Goal: Task Accomplishment & Management: Manage account settings

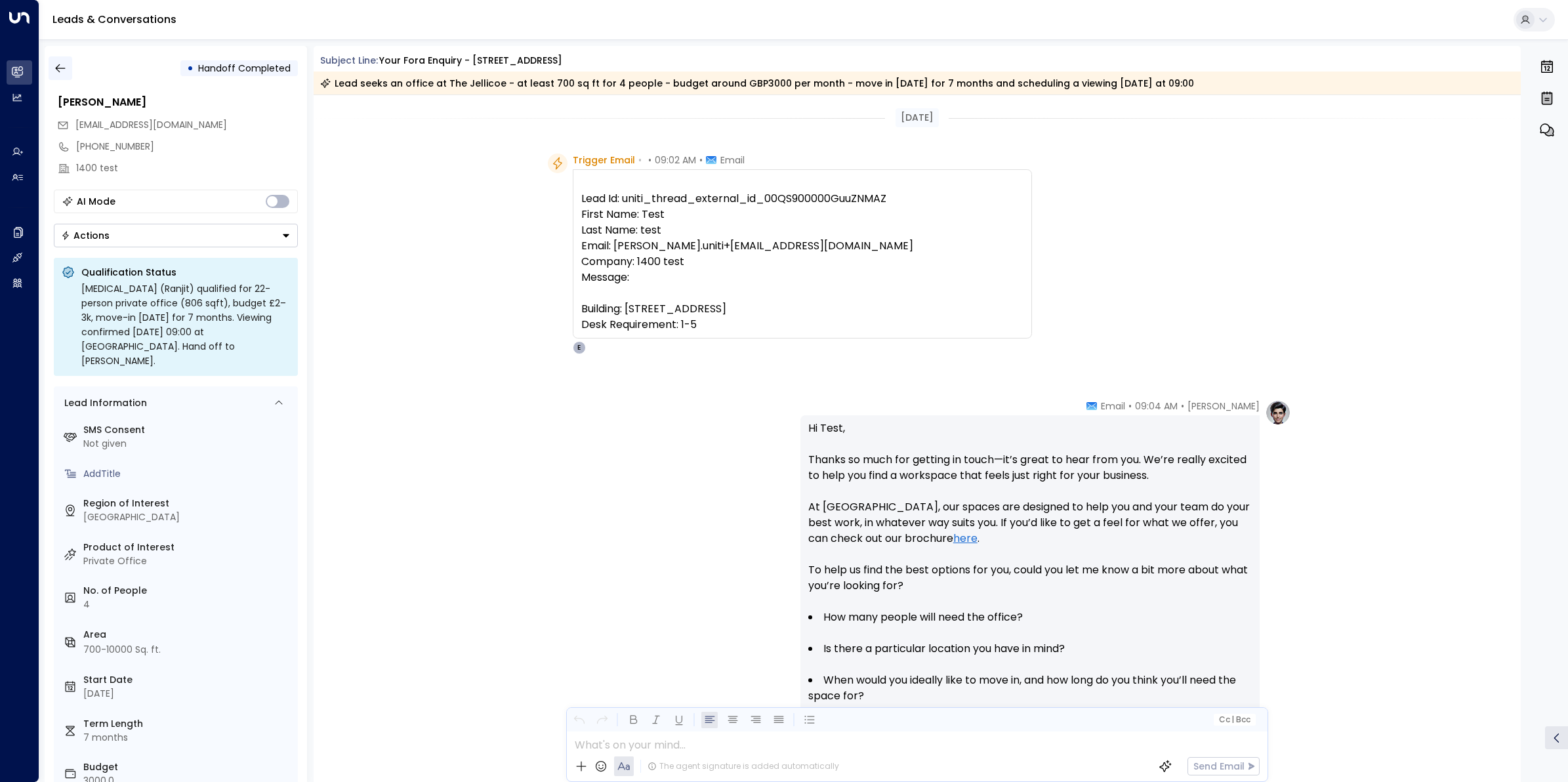
click at [56, 70] on icon "button" at bounding box center [59, 69] width 10 height 9
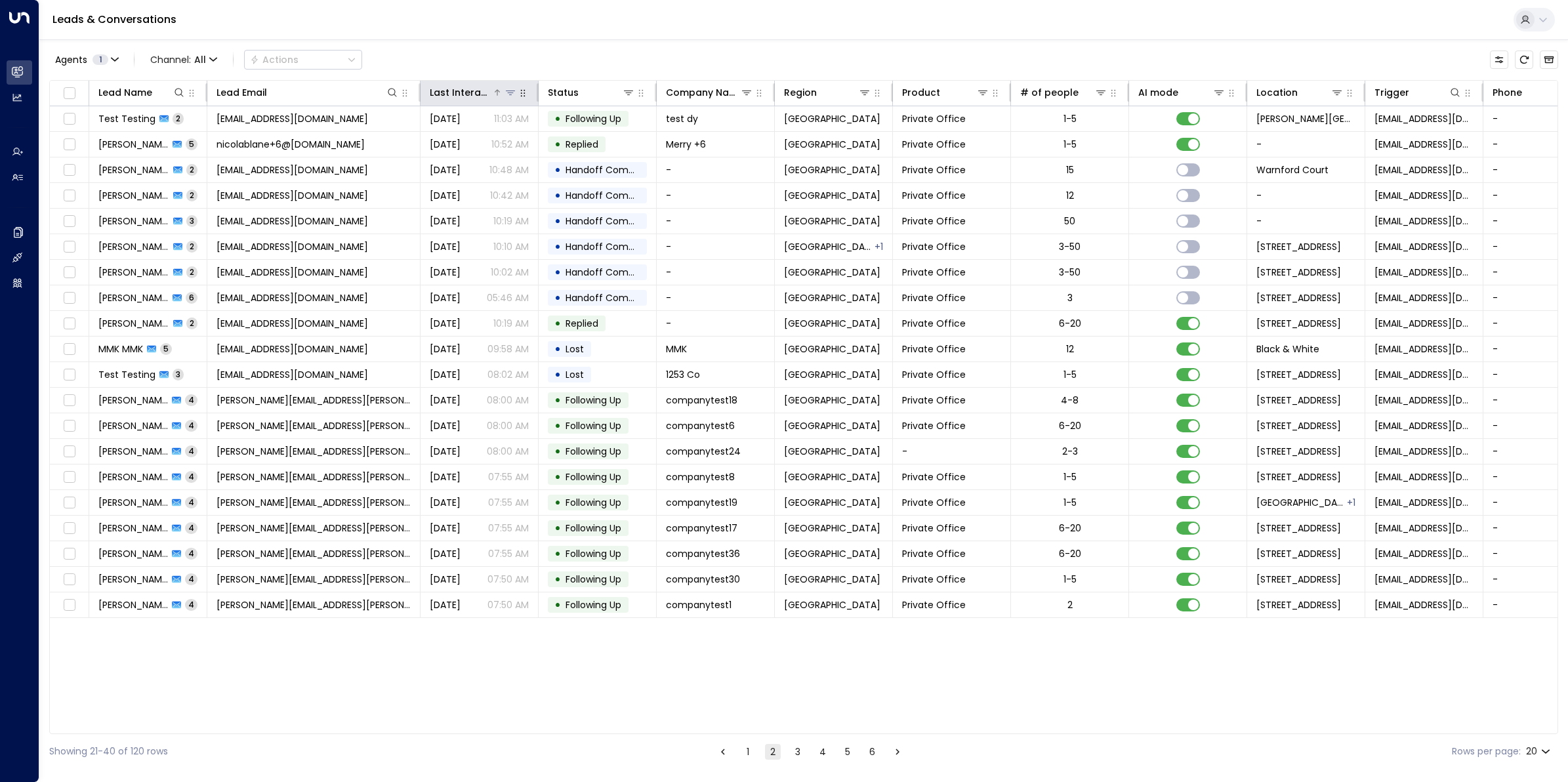
click at [470, 92] on div "Last Interacted" at bounding box center [461, 92] width 62 height 15
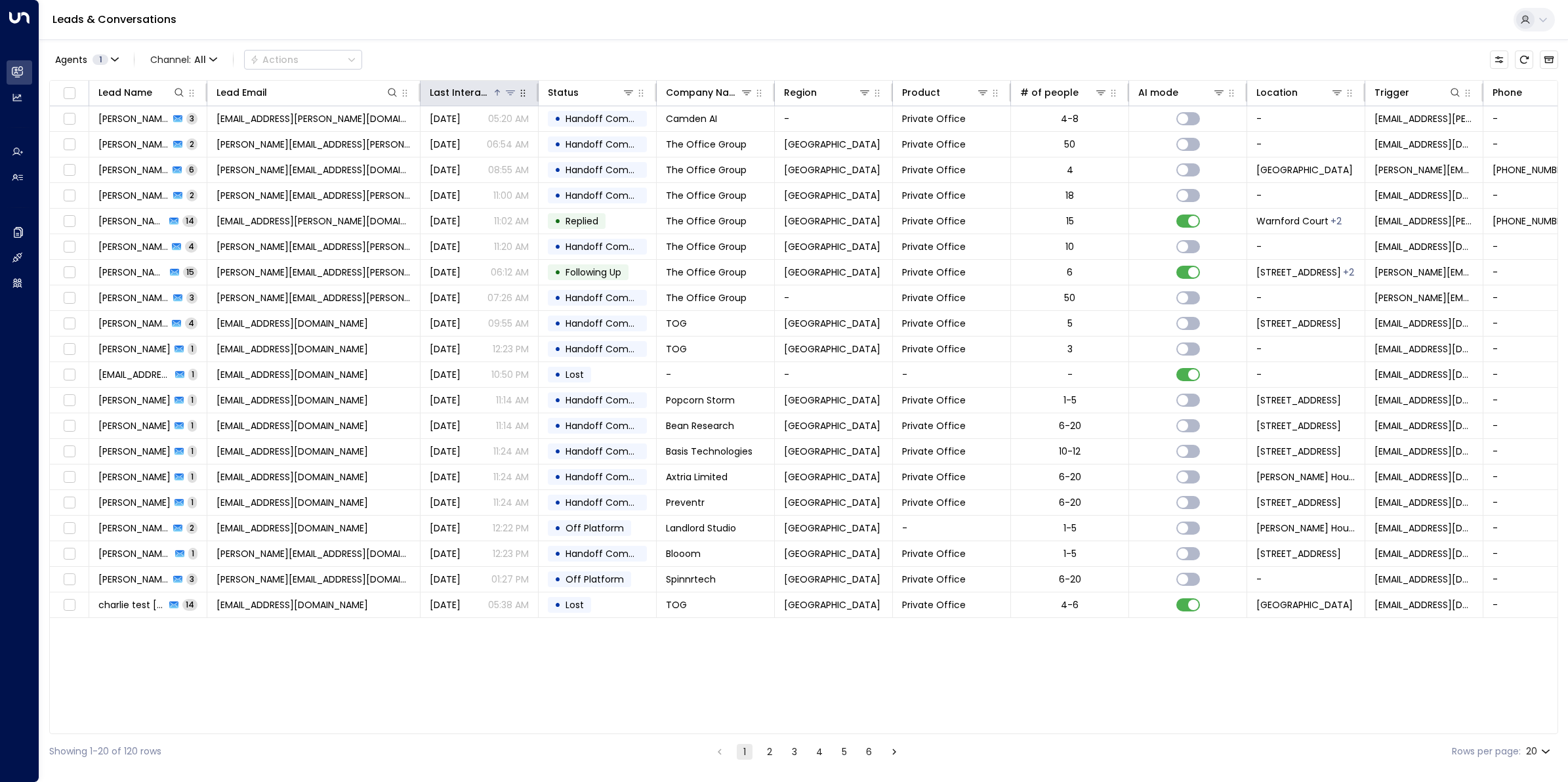
click at [459, 89] on div "Last Interacted" at bounding box center [461, 92] width 62 height 15
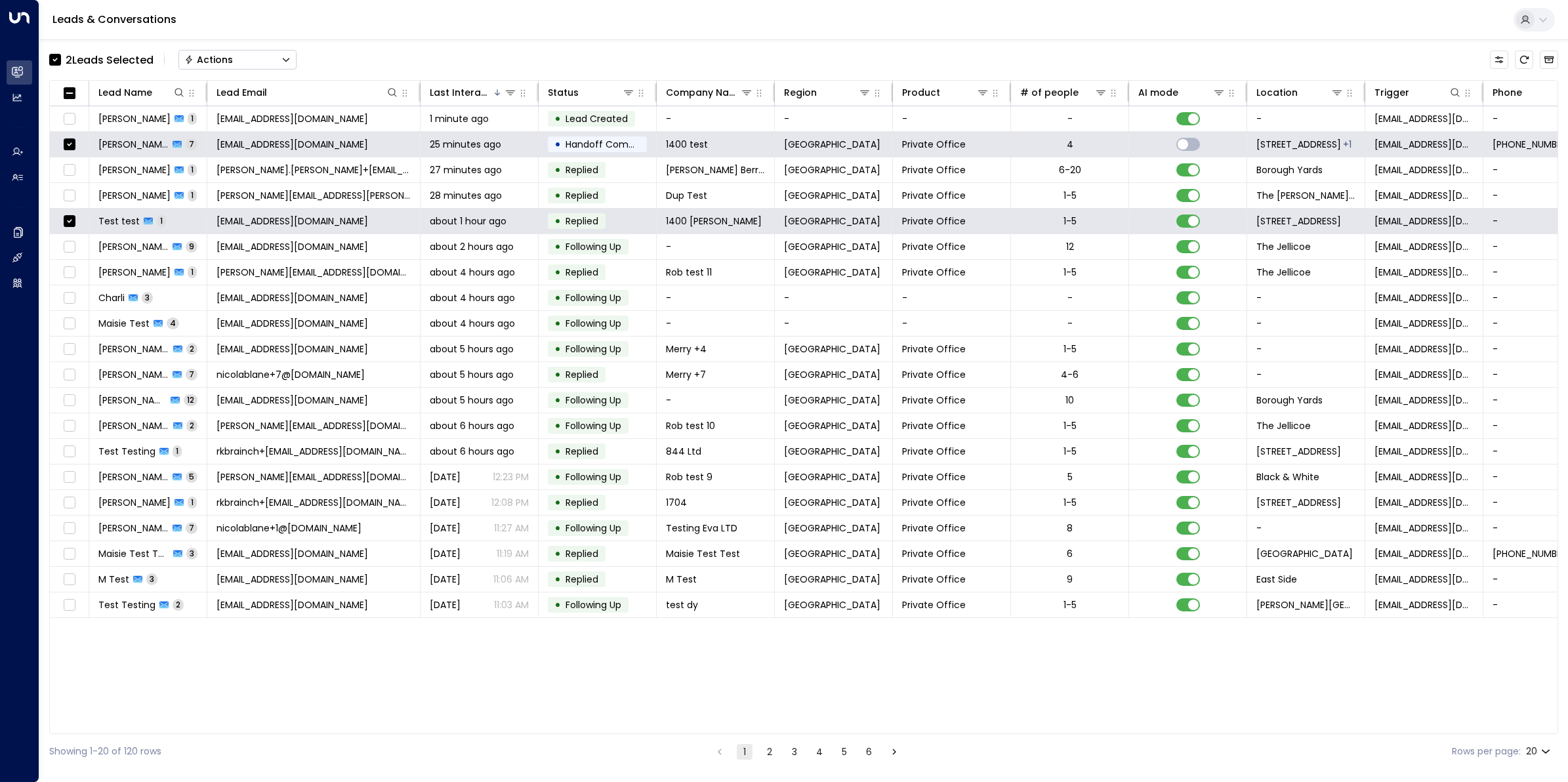
click at [244, 54] on button "Actions" at bounding box center [237, 59] width 118 height 20
click at [222, 146] on span "Archive Lead" at bounding box center [216, 146] width 61 height 14
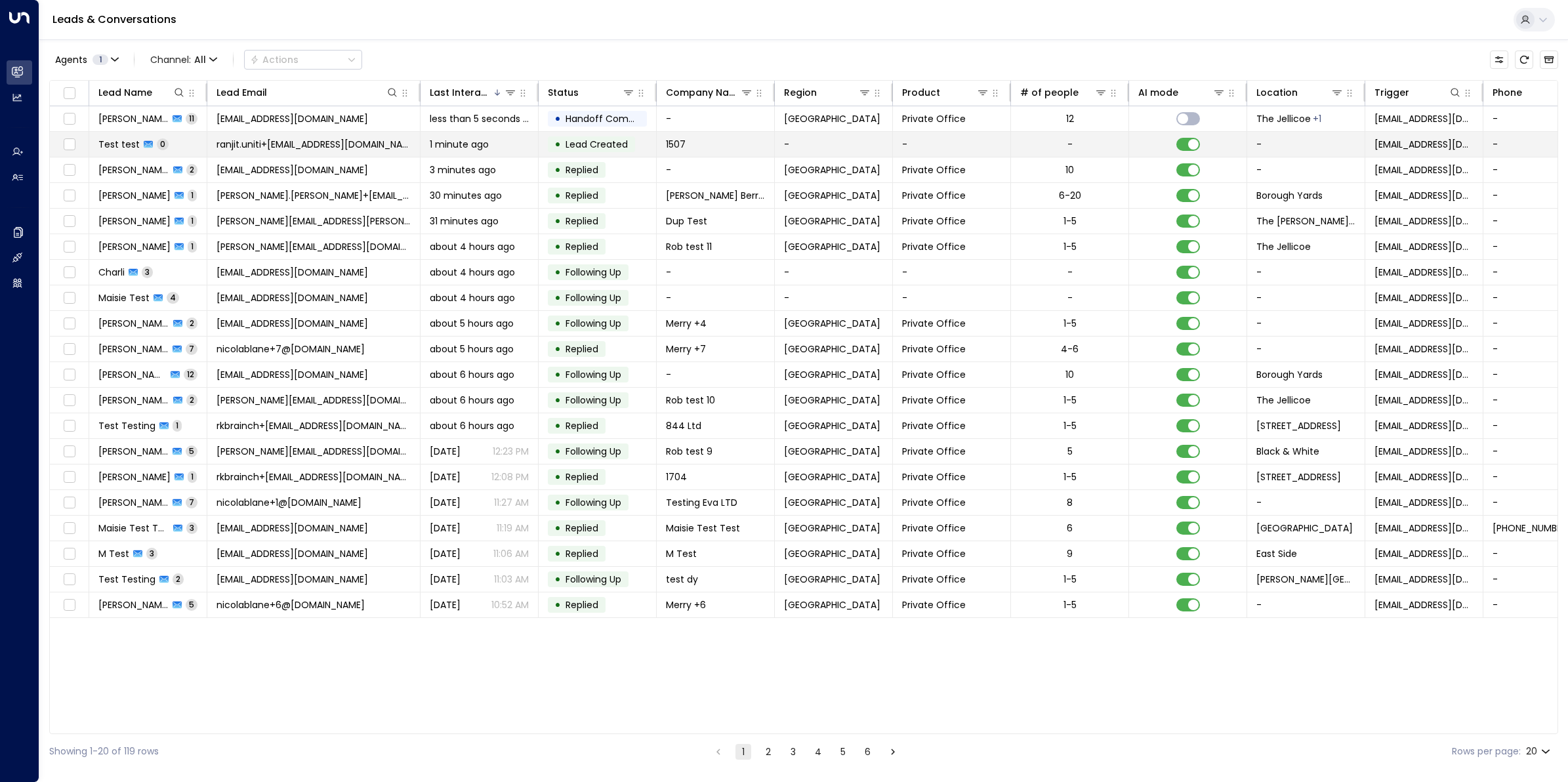
click at [283, 145] on span "ranjit.uniti+[EMAIL_ADDRESS][DOMAIN_NAME]" at bounding box center [313, 145] width 194 height 13
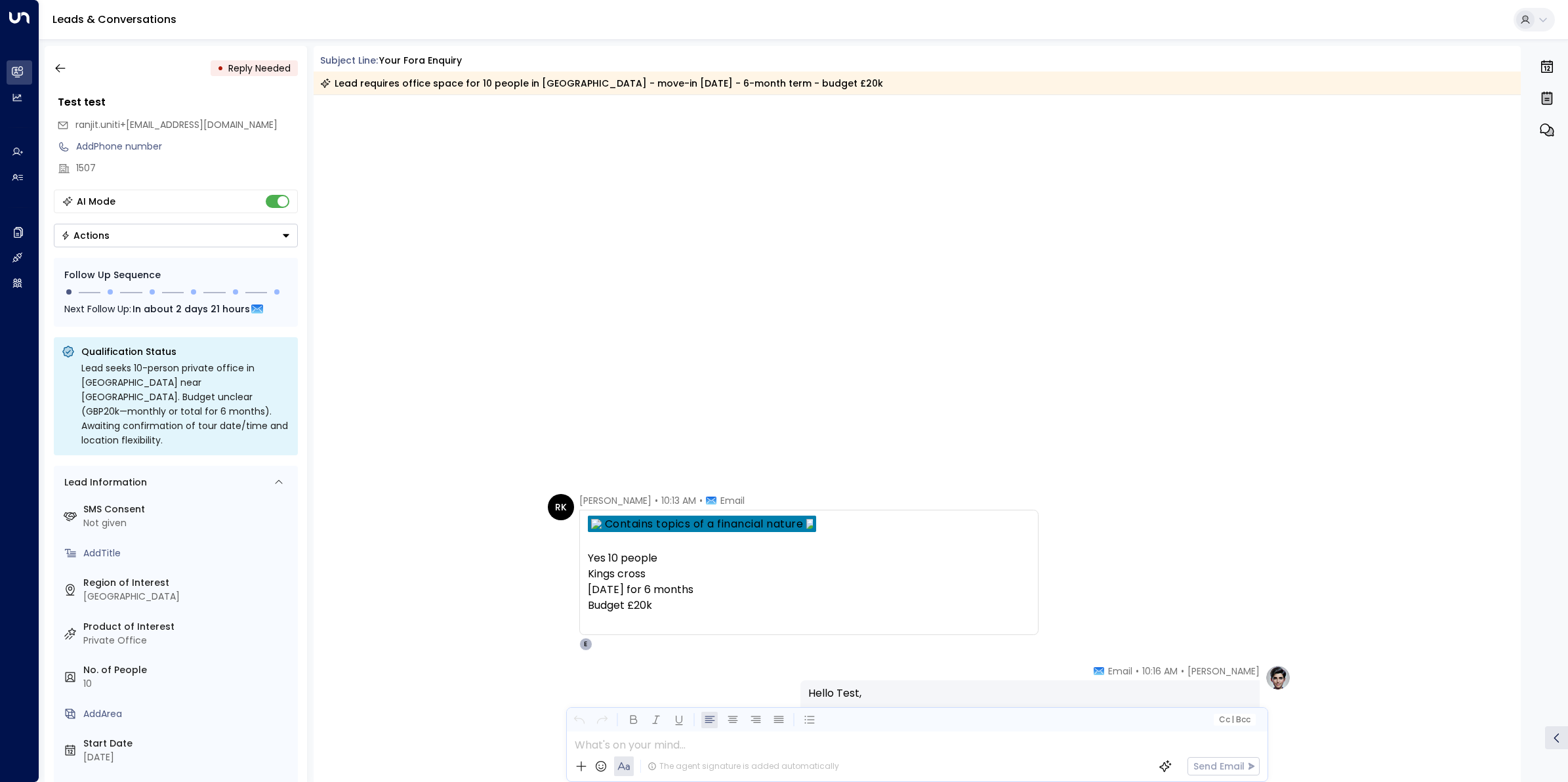
scroll to position [2002, 0]
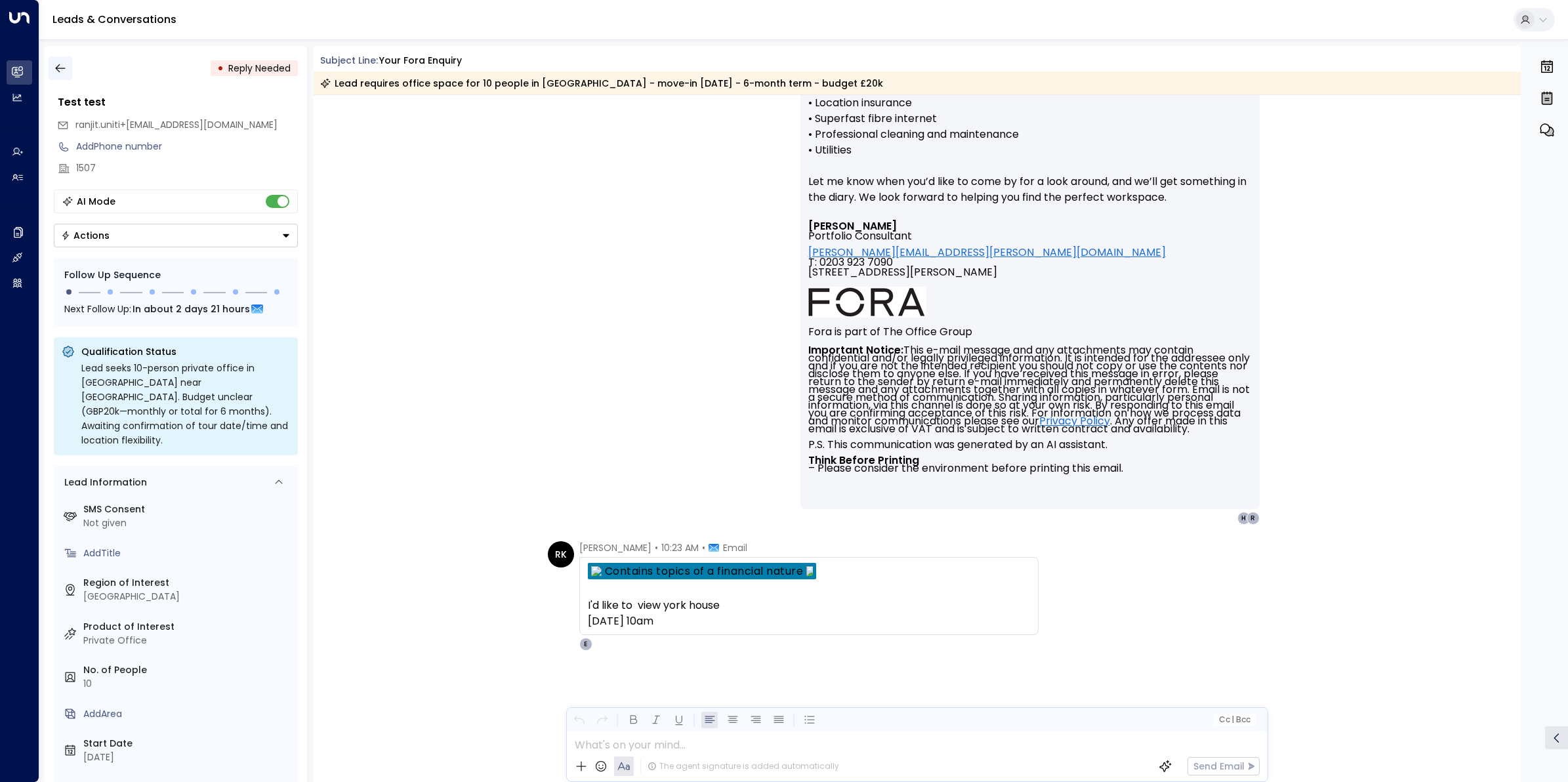
click at [49, 64] on button "button" at bounding box center [60, 68] width 23 height 23
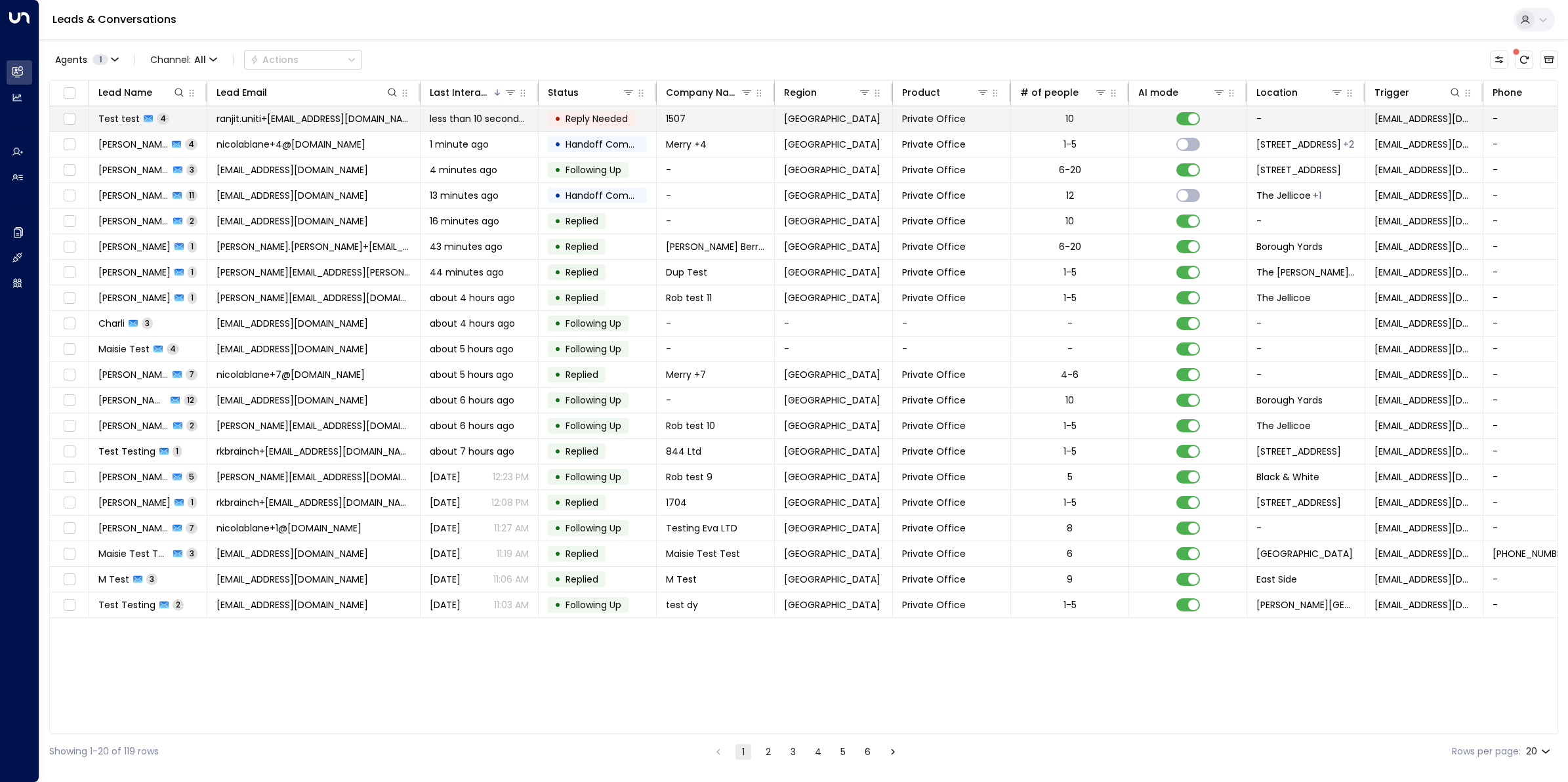
click at [306, 116] on span "ranjit.uniti+[EMAIL_ADDRESS][DOMAIN_NAME]" at bounding box center [313, 119] width 194 height 13
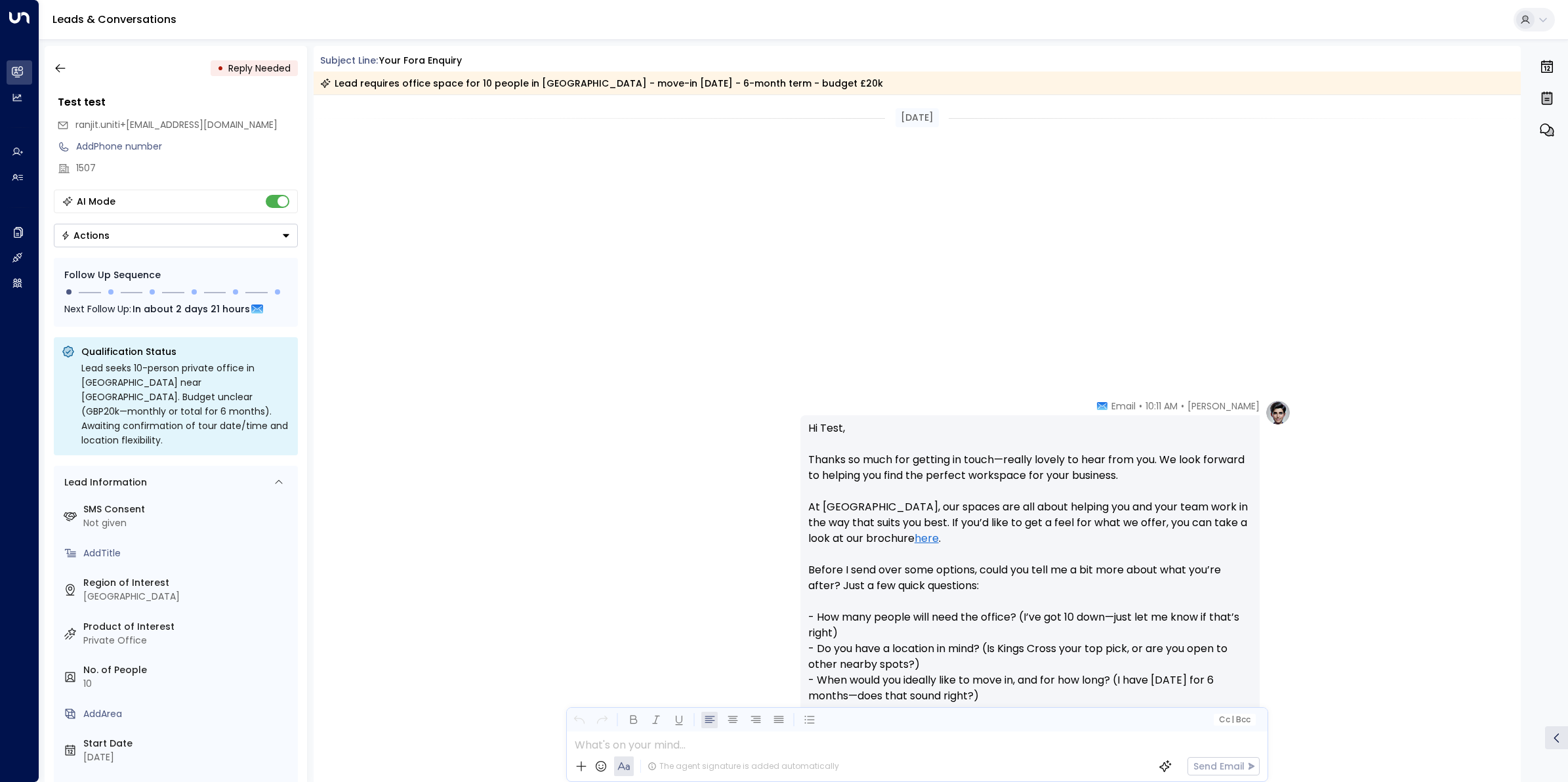
scroll to position [1129, 0]
